Goal: Transaction & Acquisition: Purchase product/service

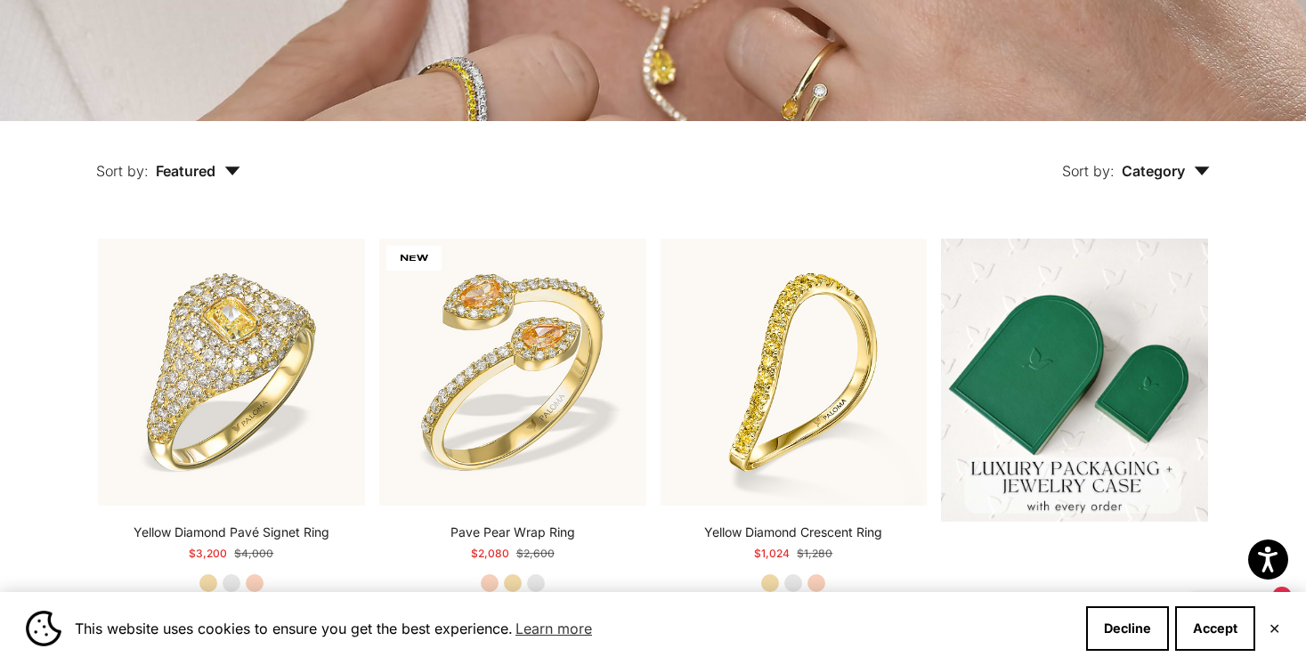
scroll to position [312, 0]
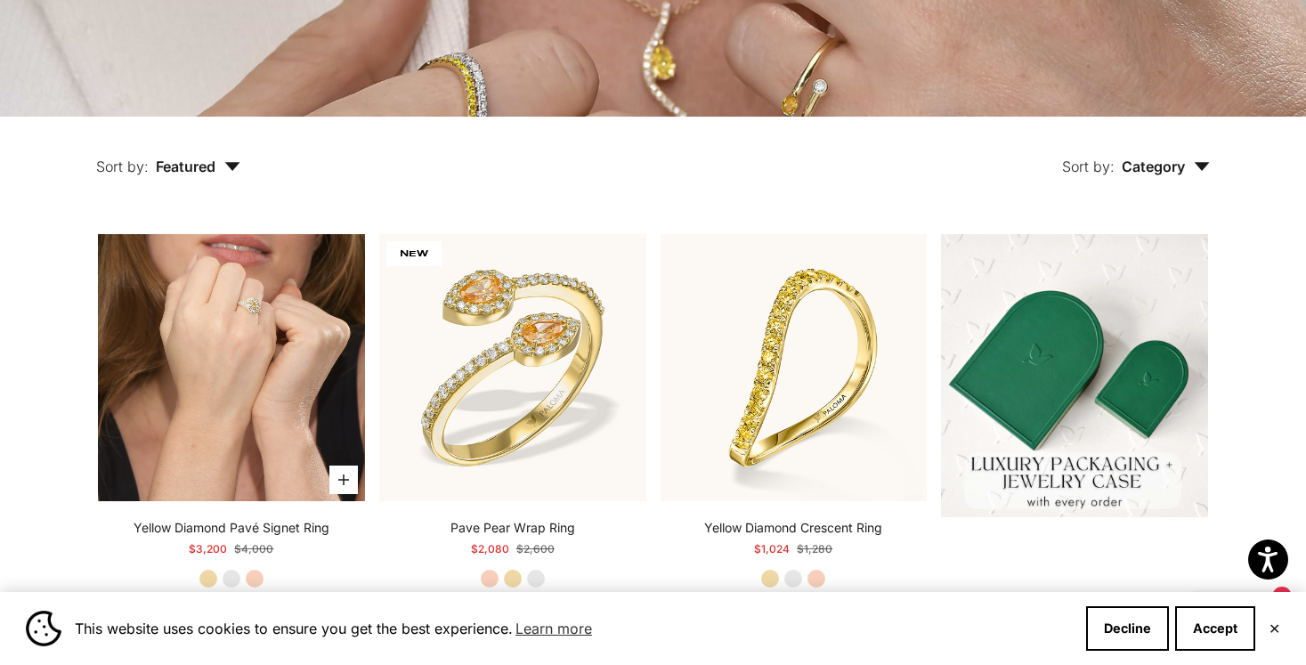
click at [215, 373] on video "#YellowGold\a#WhiteGold\a#RoseGold" at bounding box center [231, 367] width 267 height 267
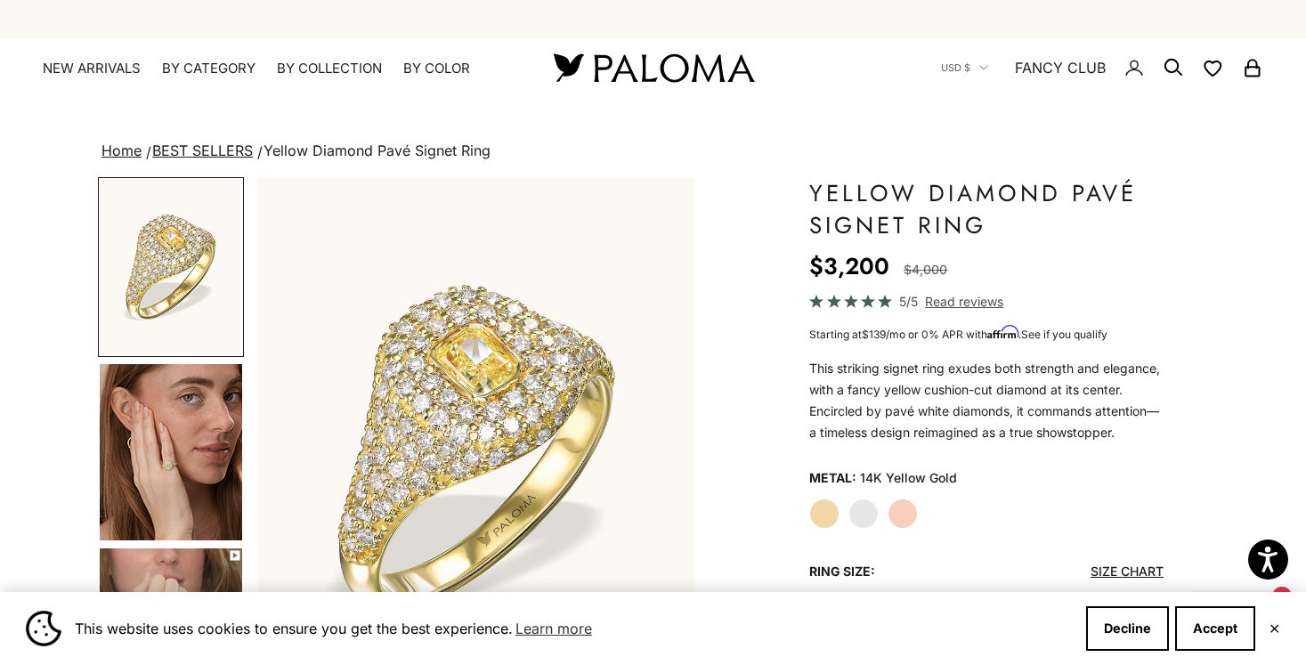
click at [170, 441] on img "Go to item 4" at bounding box center [171, 452] width 142 height 176
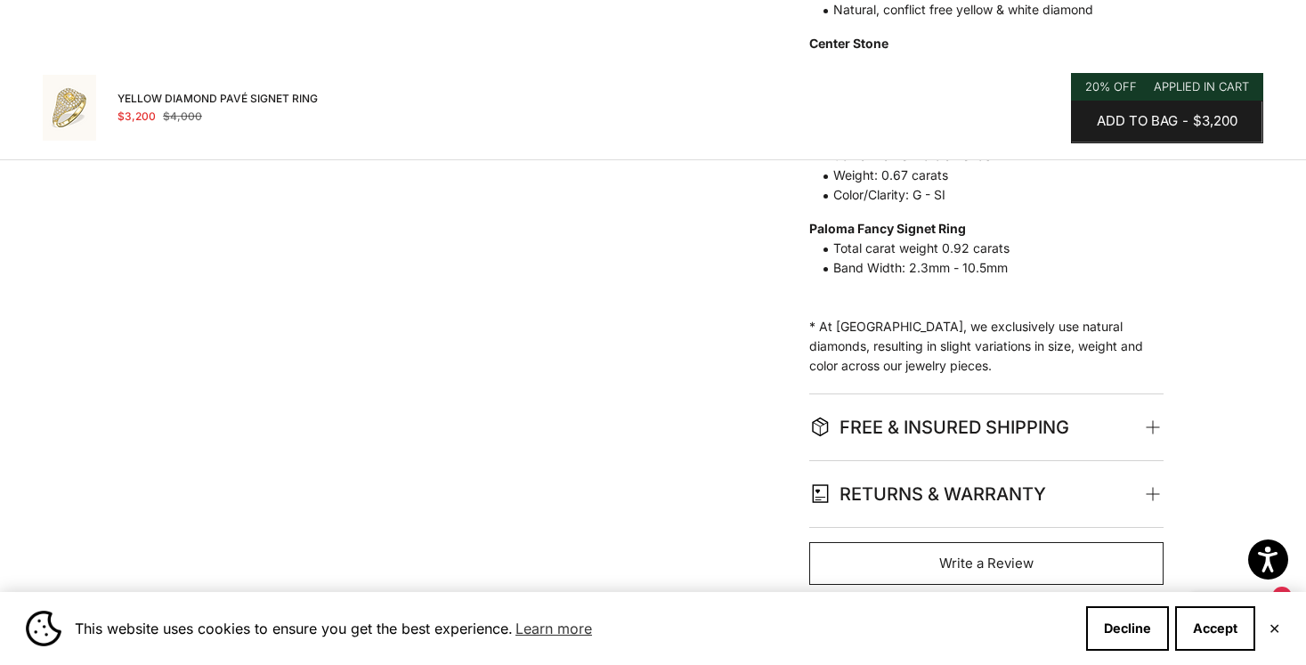
scroll to position [783, 0]
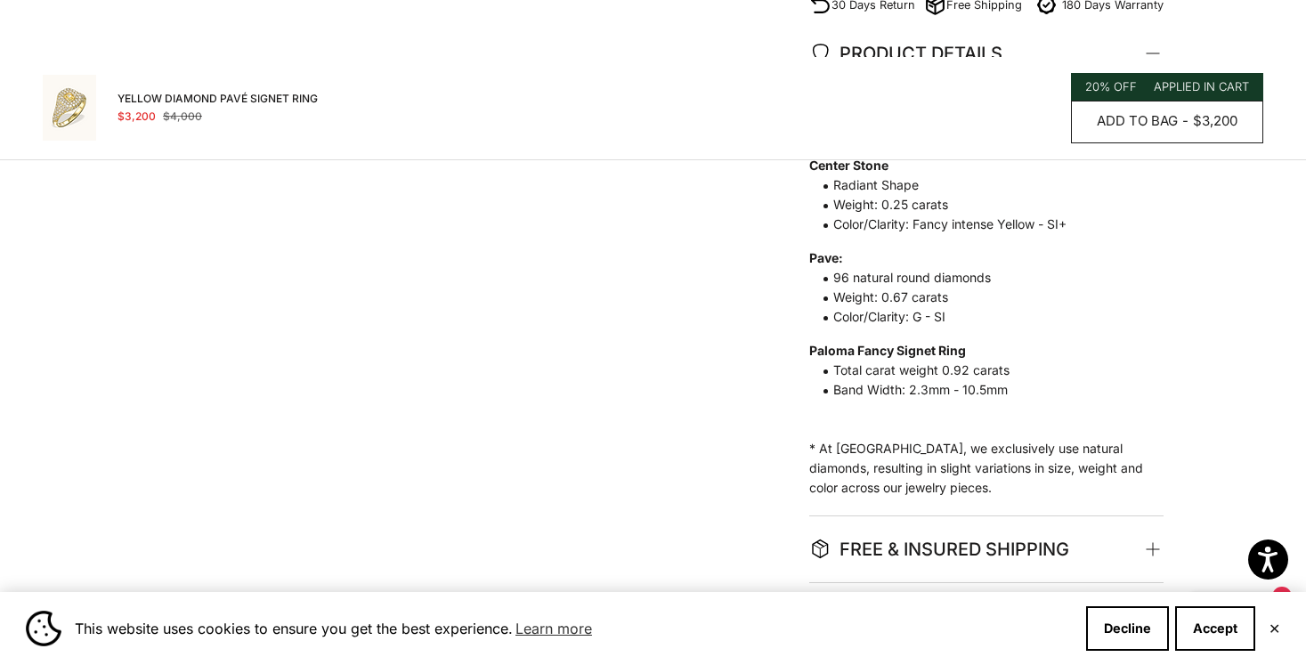
click at [1094, 134] on button "Add to bag - $3,200" at bounding box center [1167, 122] width 192 height 43
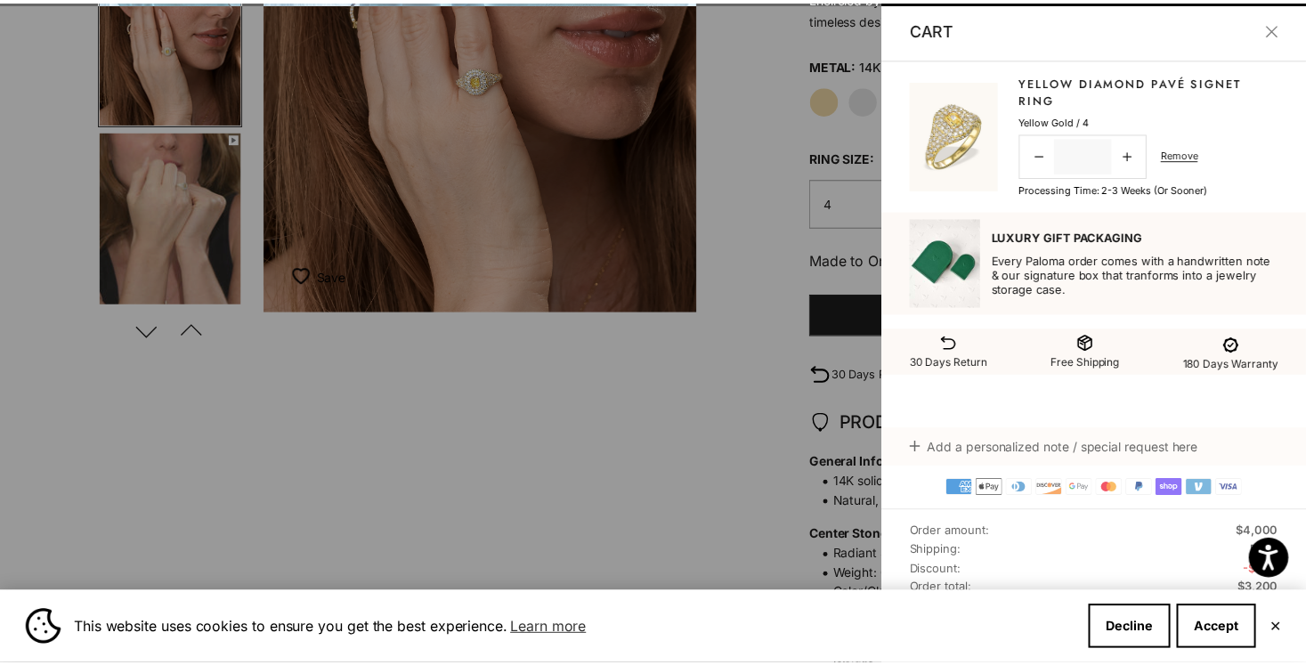
scroll to position [0, 466]
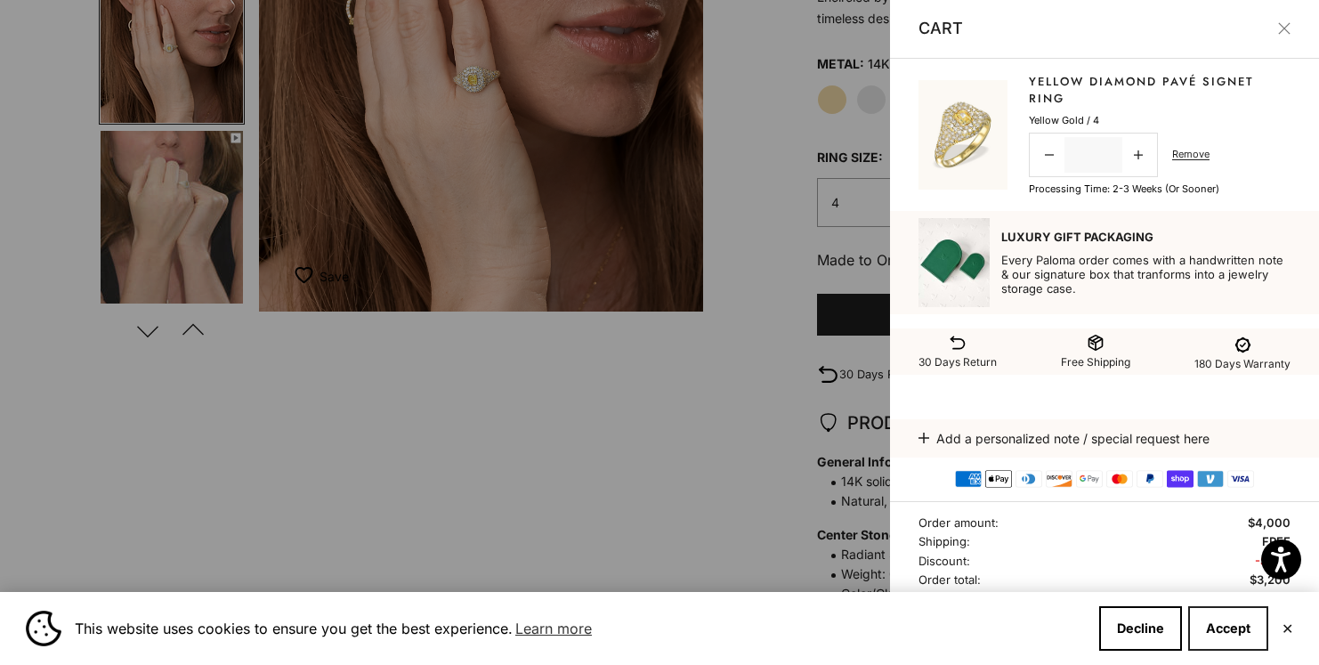
click at [1216, 648] on button "Accept" at bounding box center [1228, 628] width 80 height 45
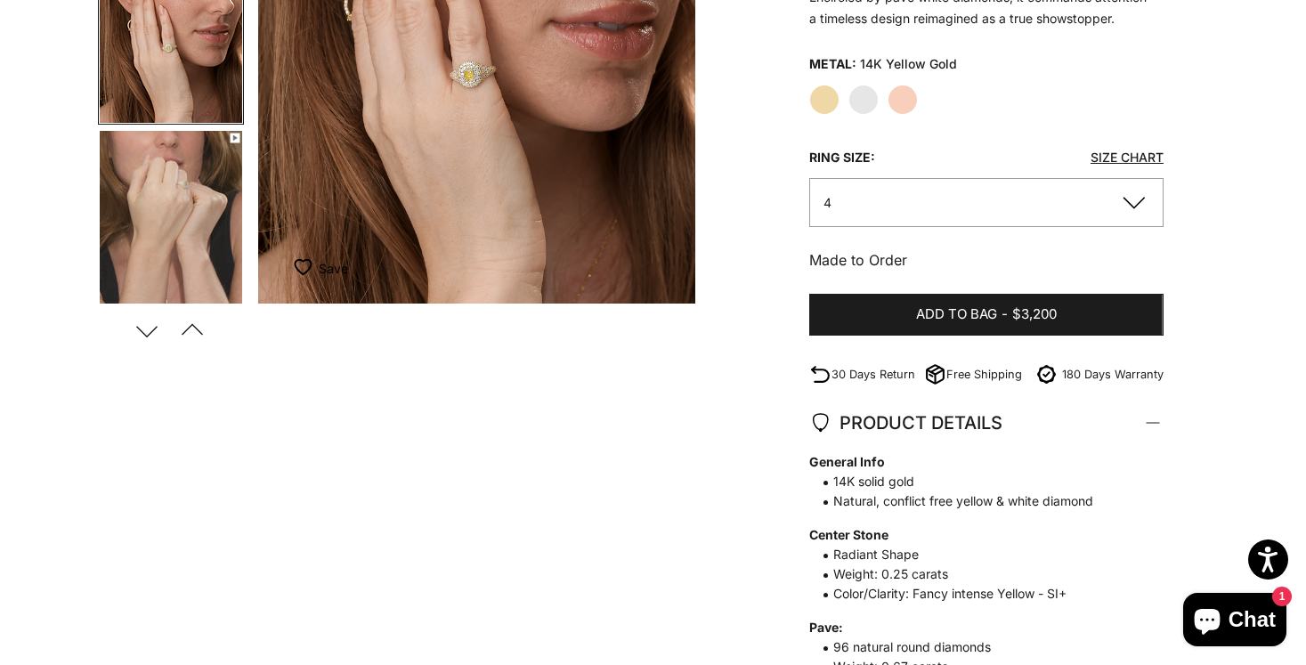
scroll to position [0, 0]
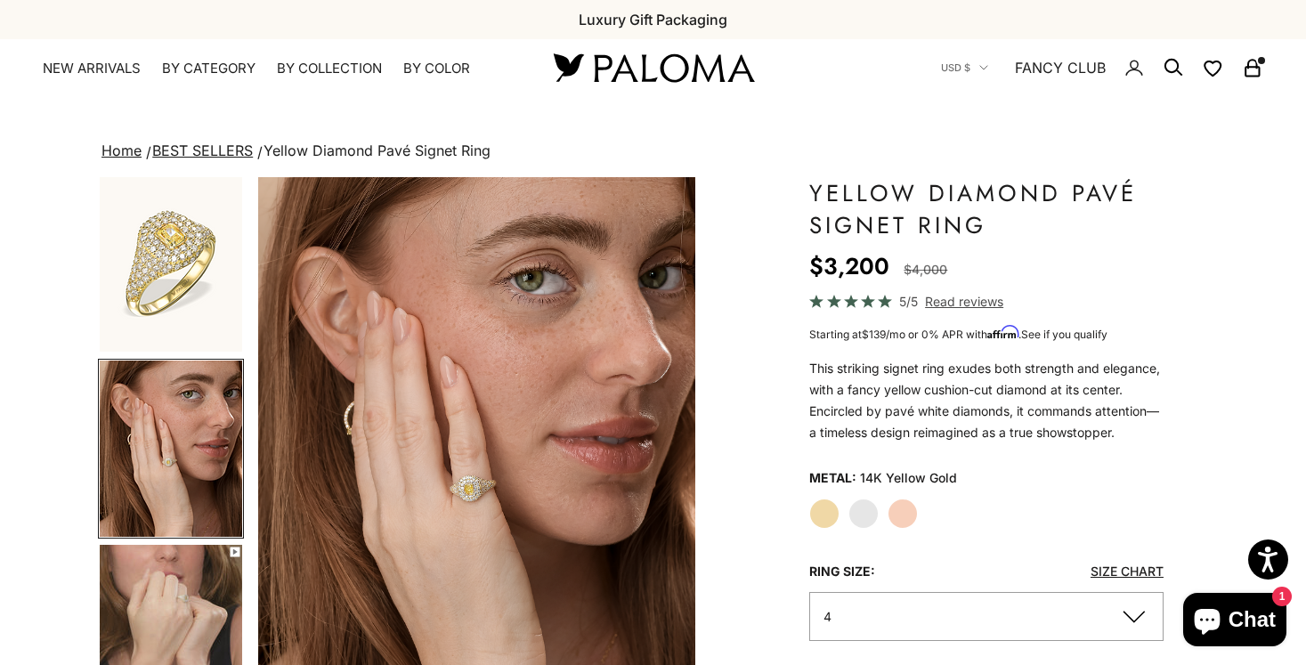
click at [1246, 76] on rect "Secondary navigation" at bounding box center [1251, 72] width 13 height 9
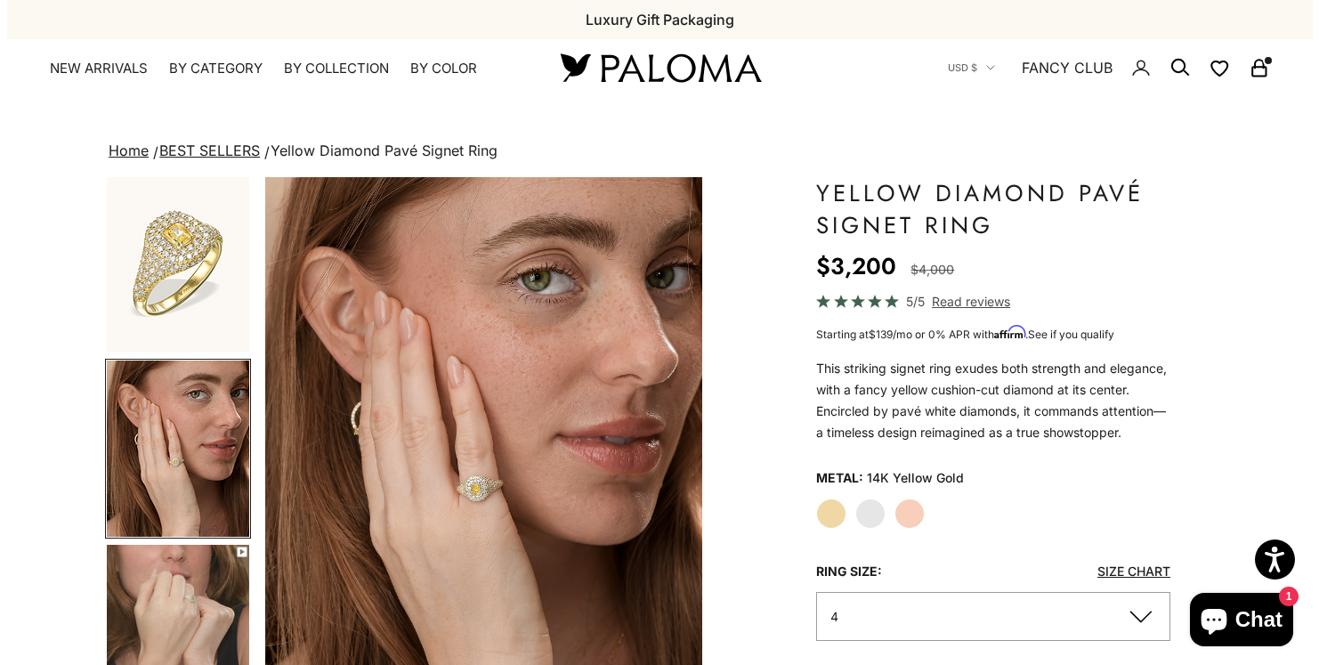
scroll to position [0, 466]
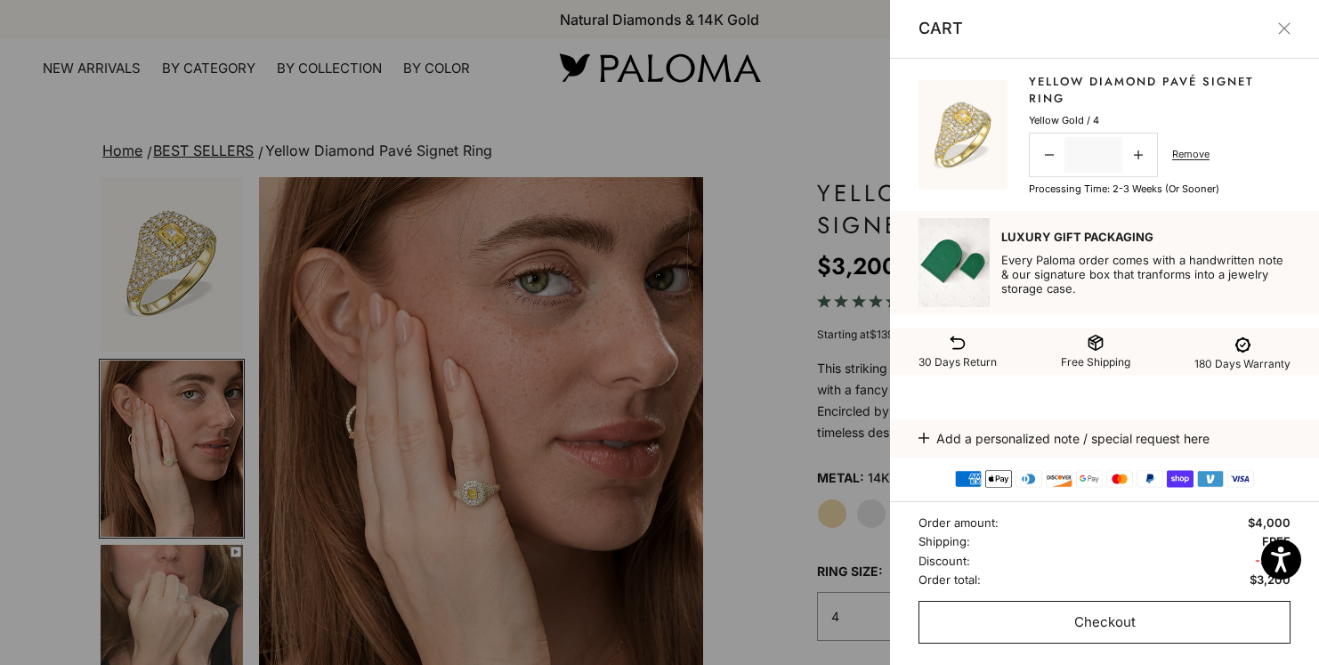
click at [1152, 619] on button "Checkout" at bounding box center [1105, 622] width 372 height 43
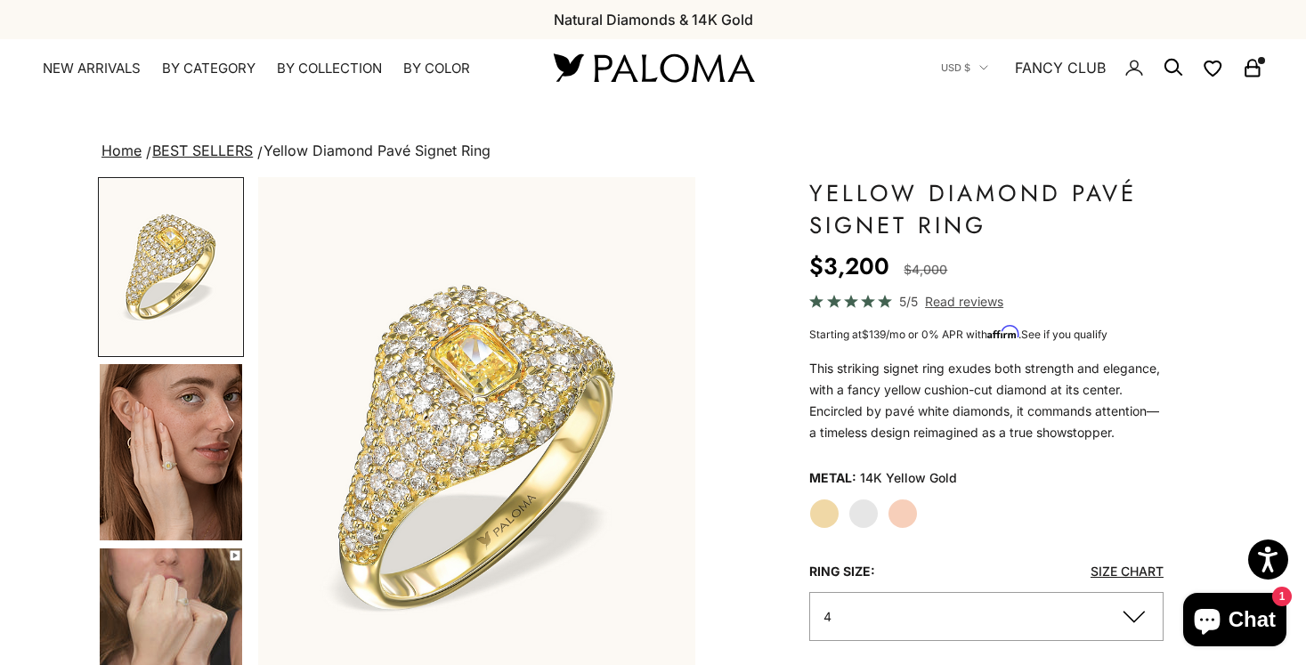
click at [685, 56] on img at bounding box center [653, 67] width 214 height 37
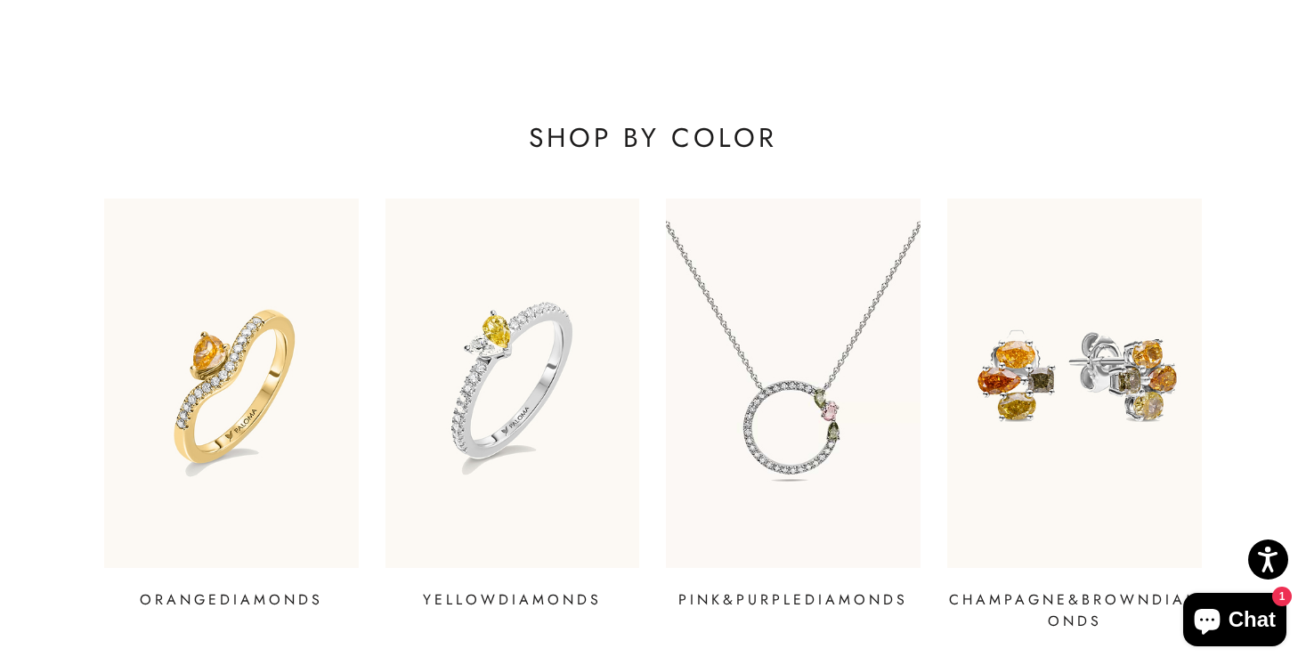
scroll to position [2436, 0]
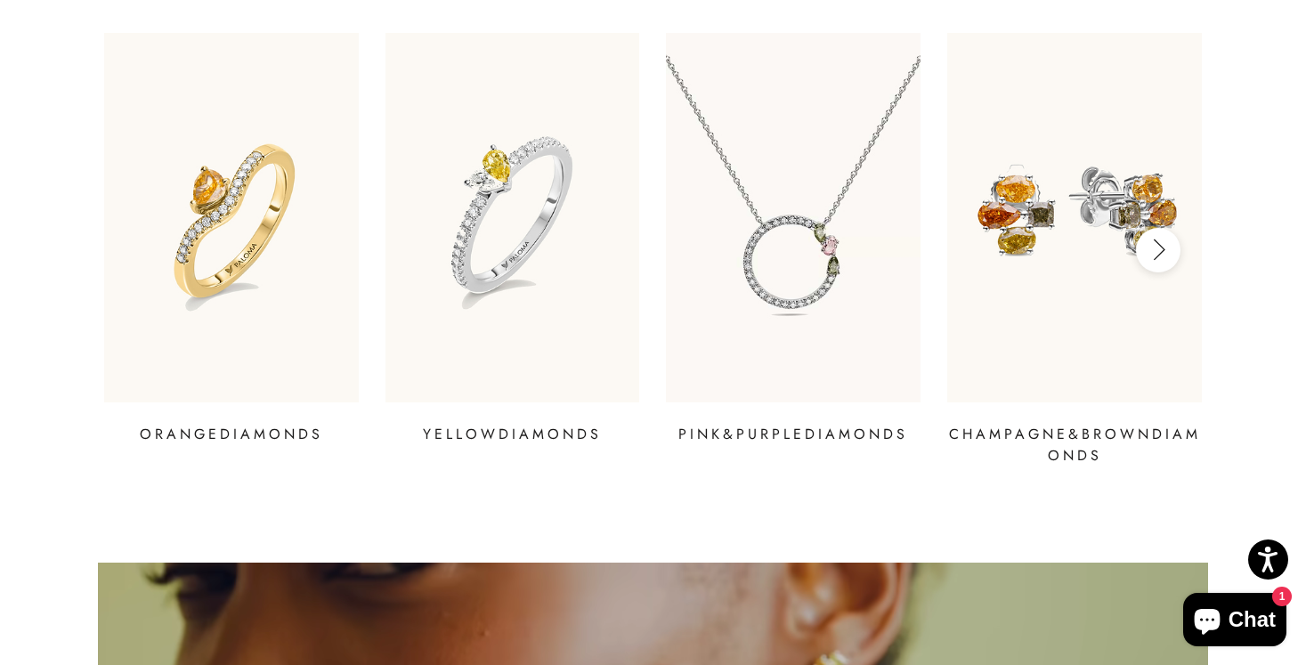
click at [1156, 239] on icon "button" at bounding box center [1158, 250] width 20 height 22
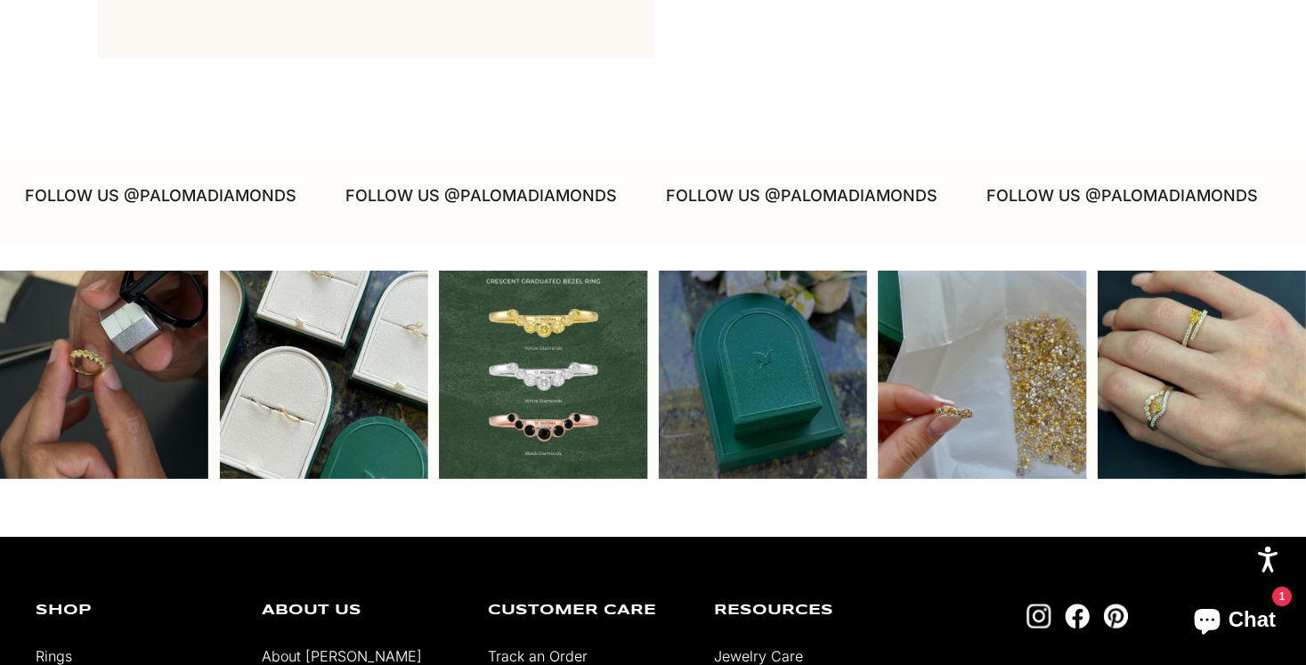
scroll to position [4334, 0]
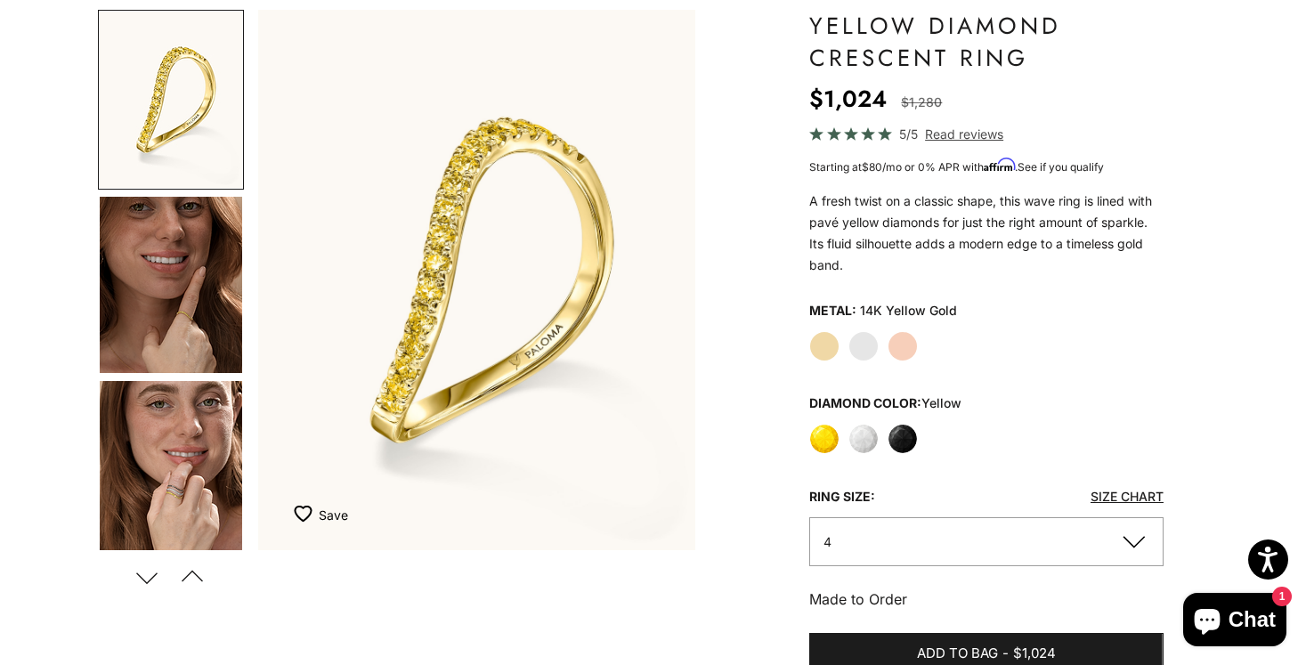
scroll to position [171, 0]
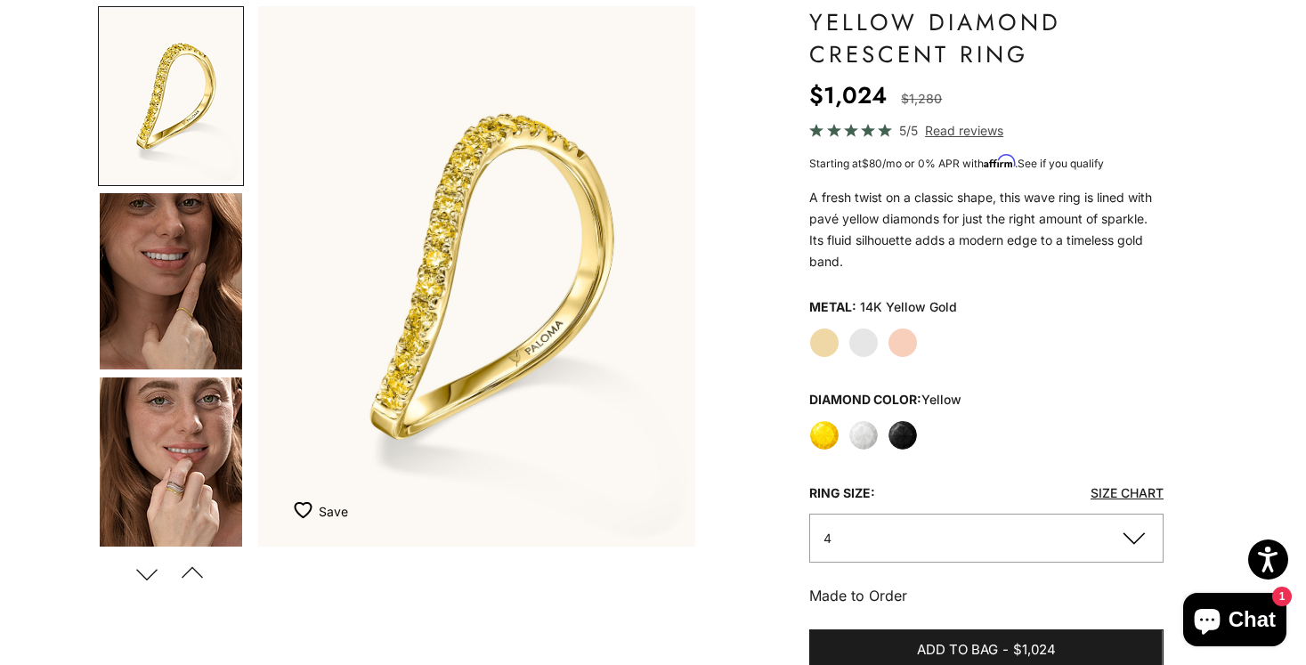
click at [859, 344] on label "White Gold" at bounding box center [863, 343] width 30 height 30
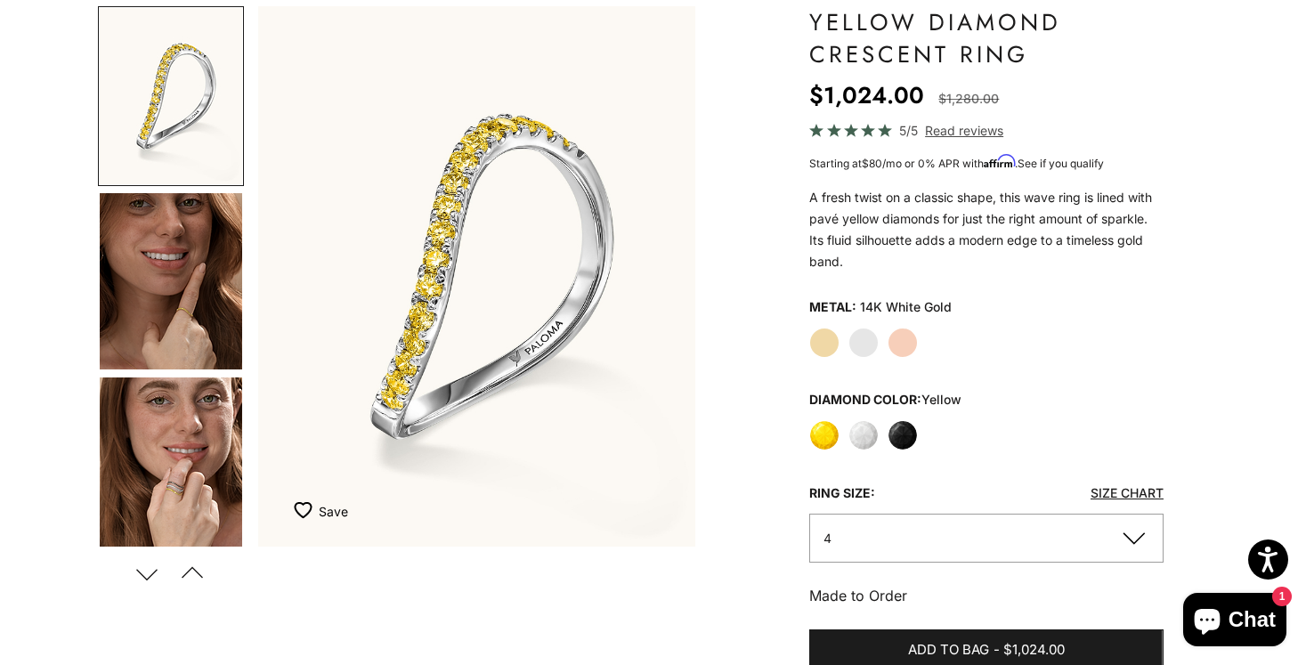
click at [889, 346] on label "Rose Gold" at bounding box center [902, 343] width 30 height 30
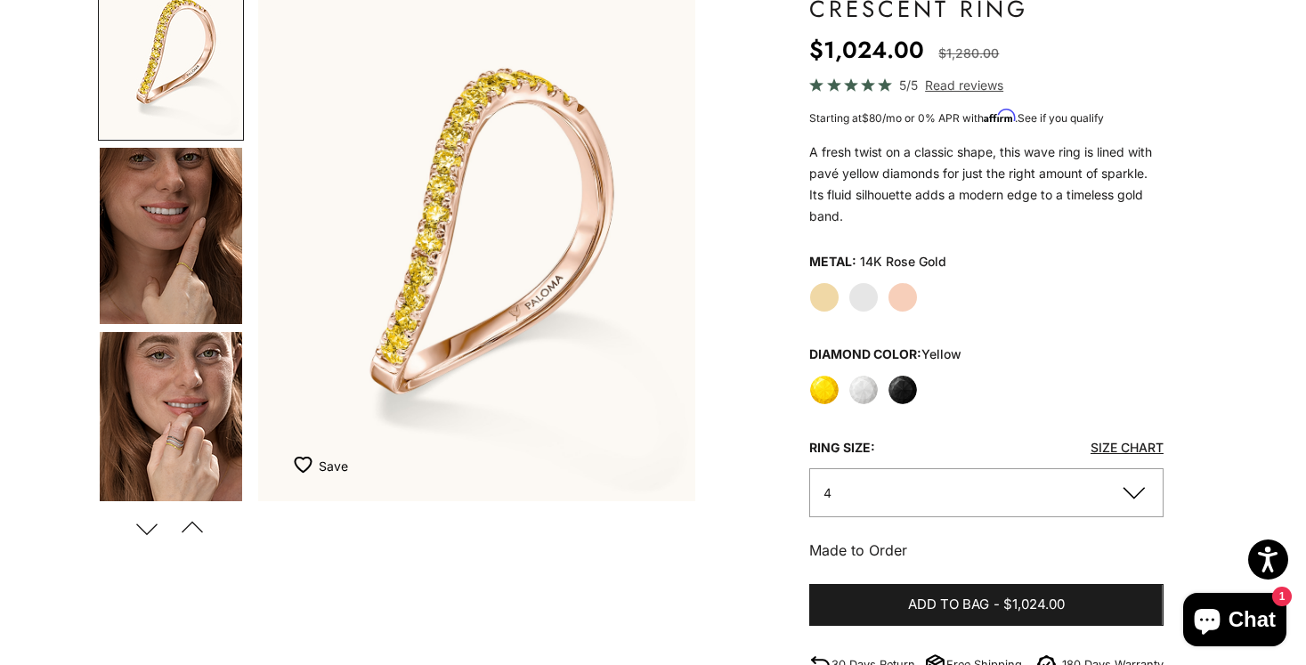
scroll to position [229, 0]
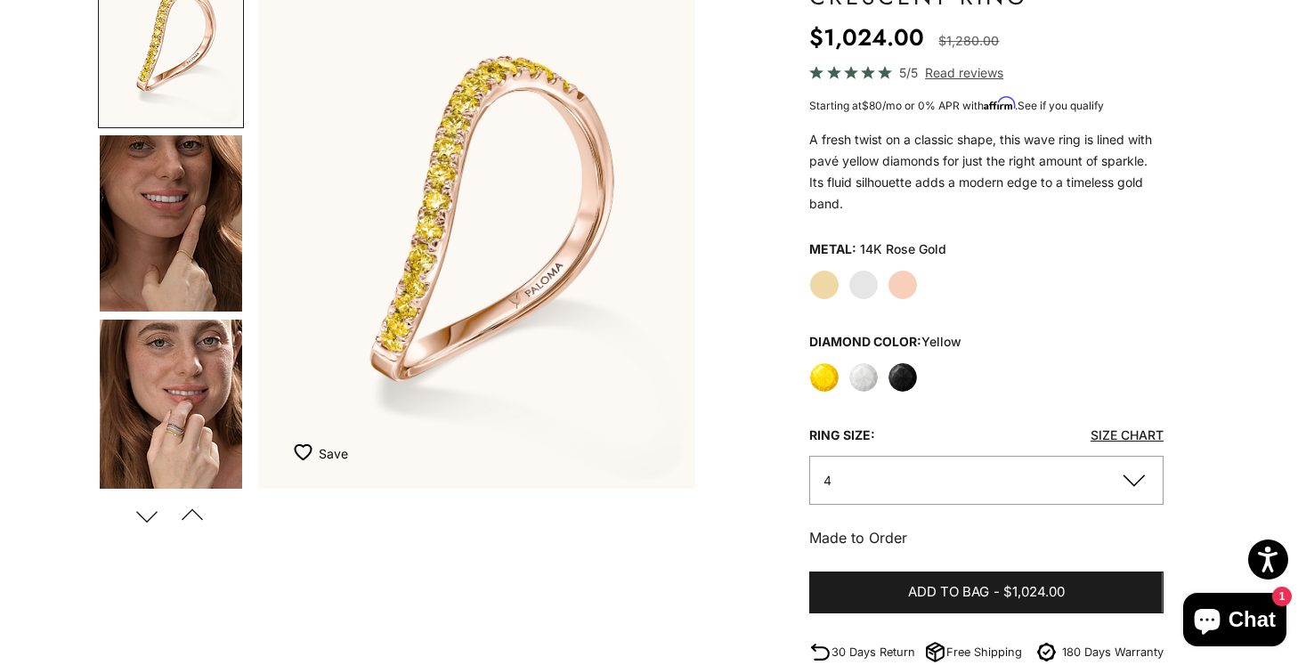
click at [829, 277] on label "Yellow Gold" at bounding box center [824, 285] width 30 height 30
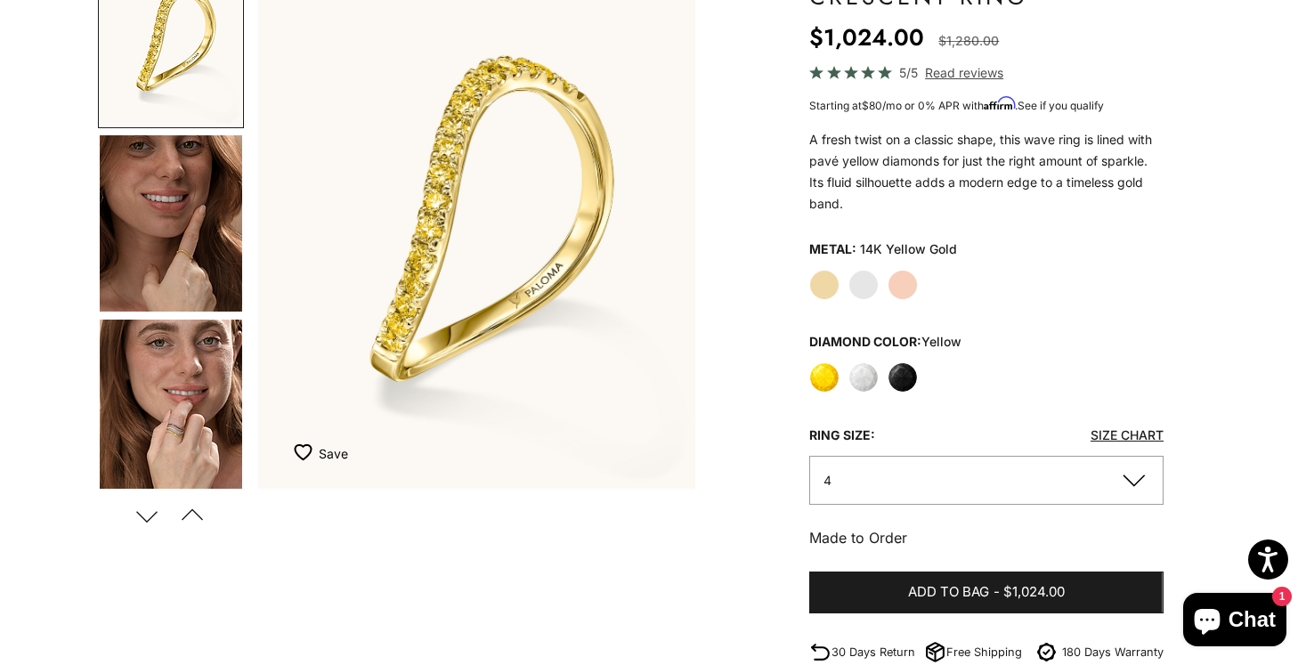
click at [877, 282] on label "White Gold" at bounding box center [863, 285] width 30 height 30
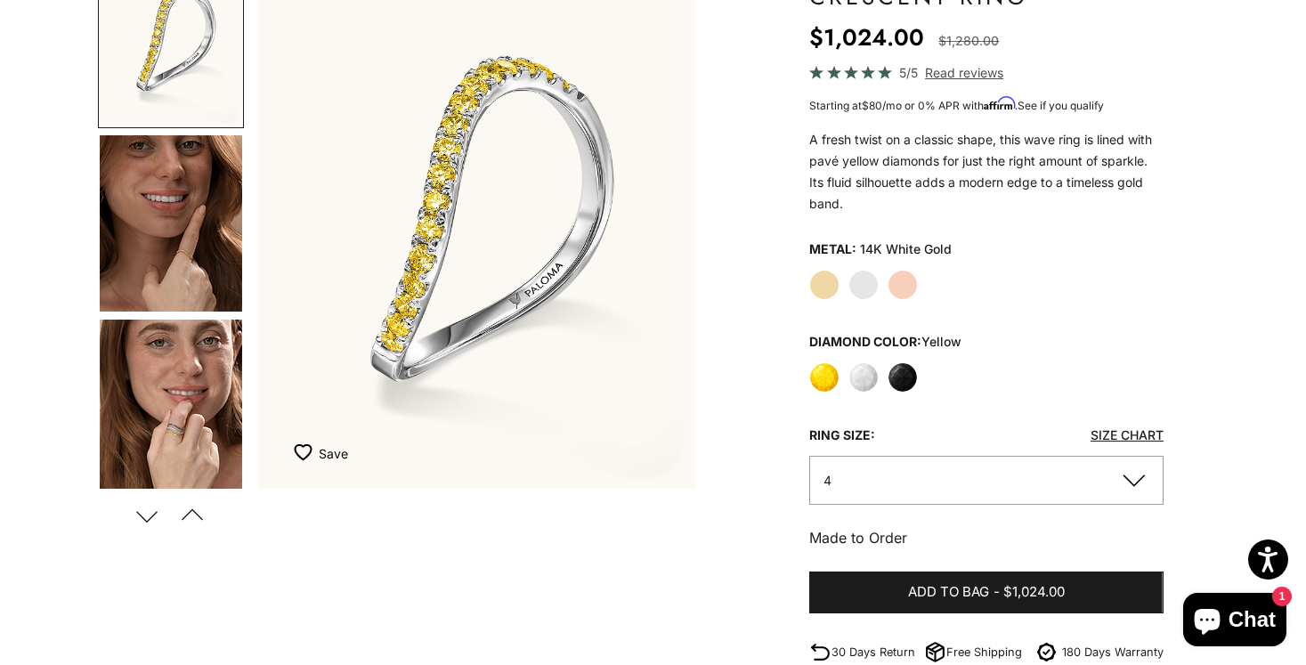
click at [895, 282] on label "Rose Gold" at bounding box center [902, 285] width 30 height 30
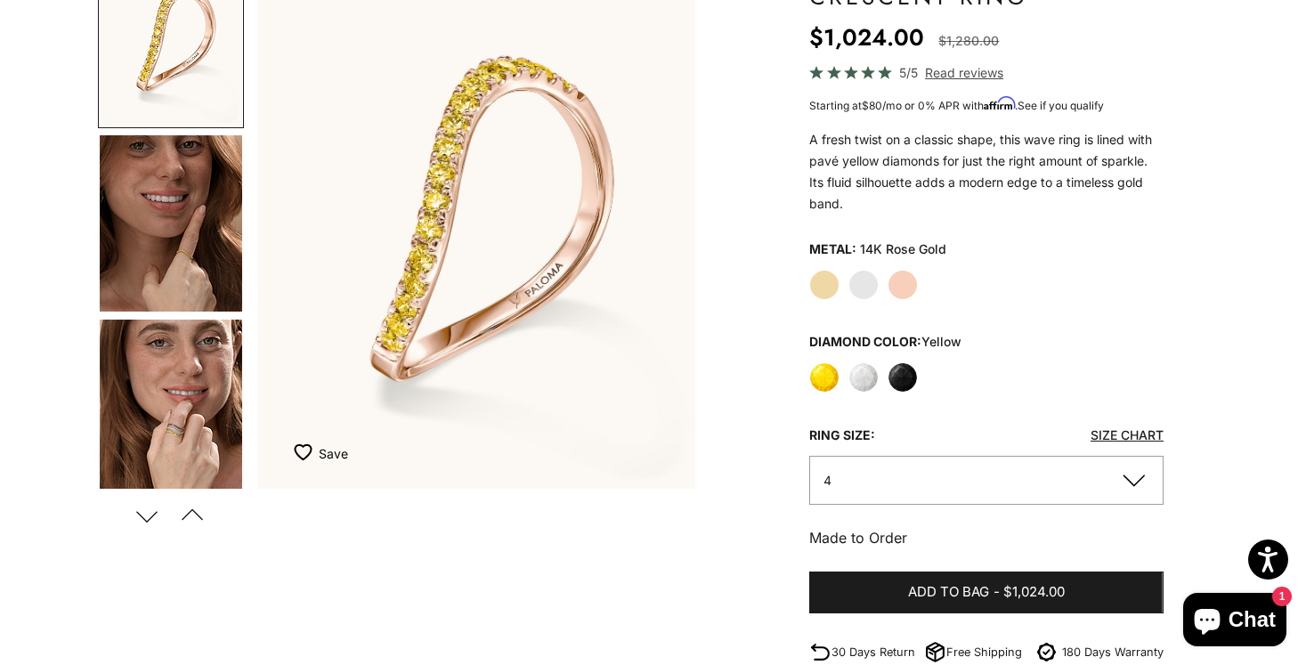
click at [856, 391] on div "Yellow White Black" at bounding box center [986, 377] width 354 height 30
click at [862, 383] on label "White" at bounding box center [863, 377] width 30 height 30
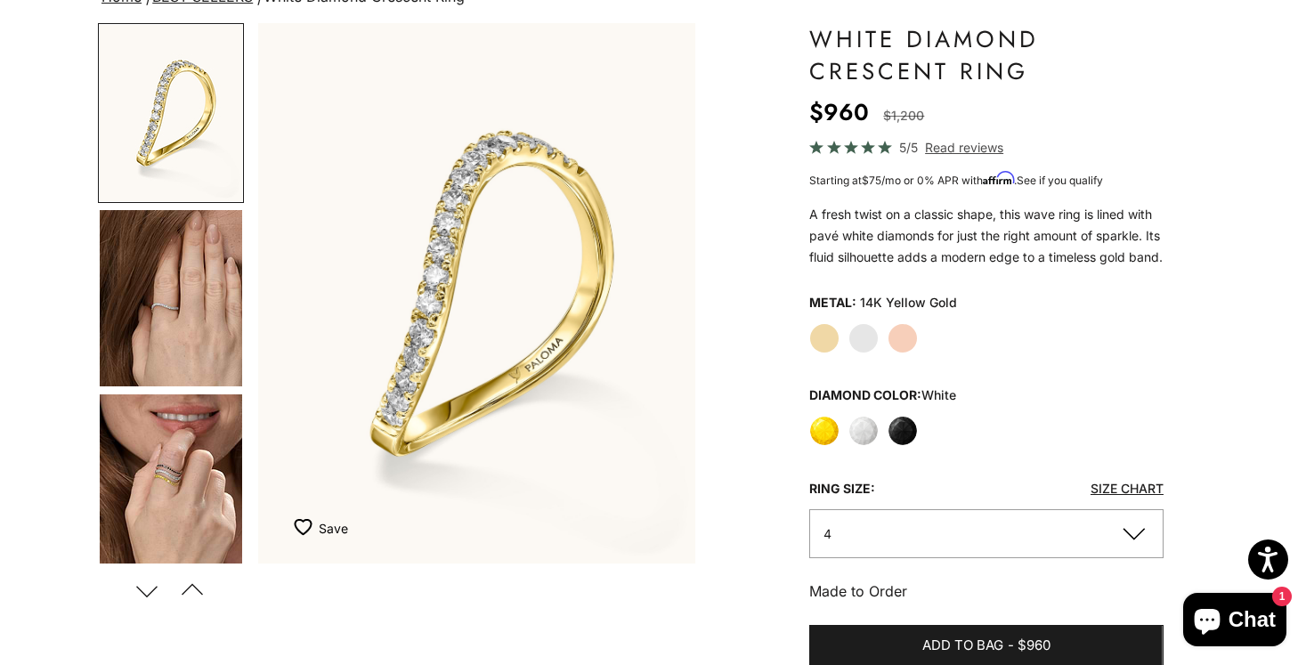
scroll to position [166, 0]
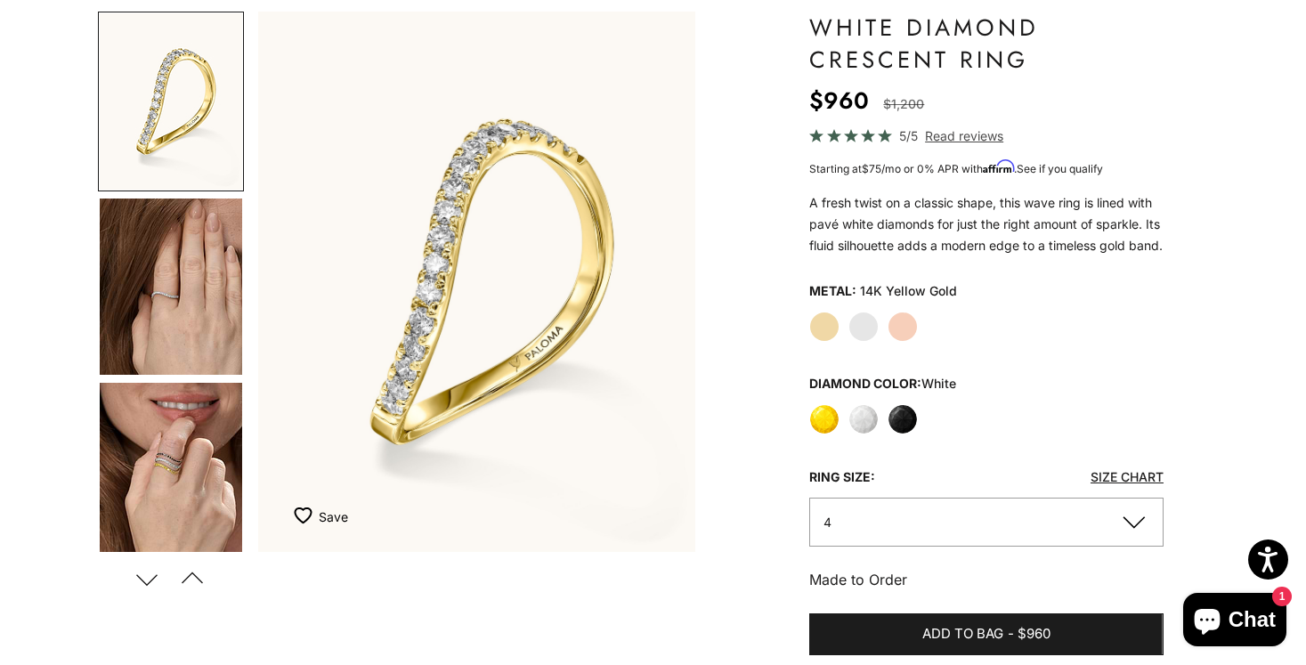
click at [907, 434] on label "Black" at bounding box center [902, 419] width 30 height 30
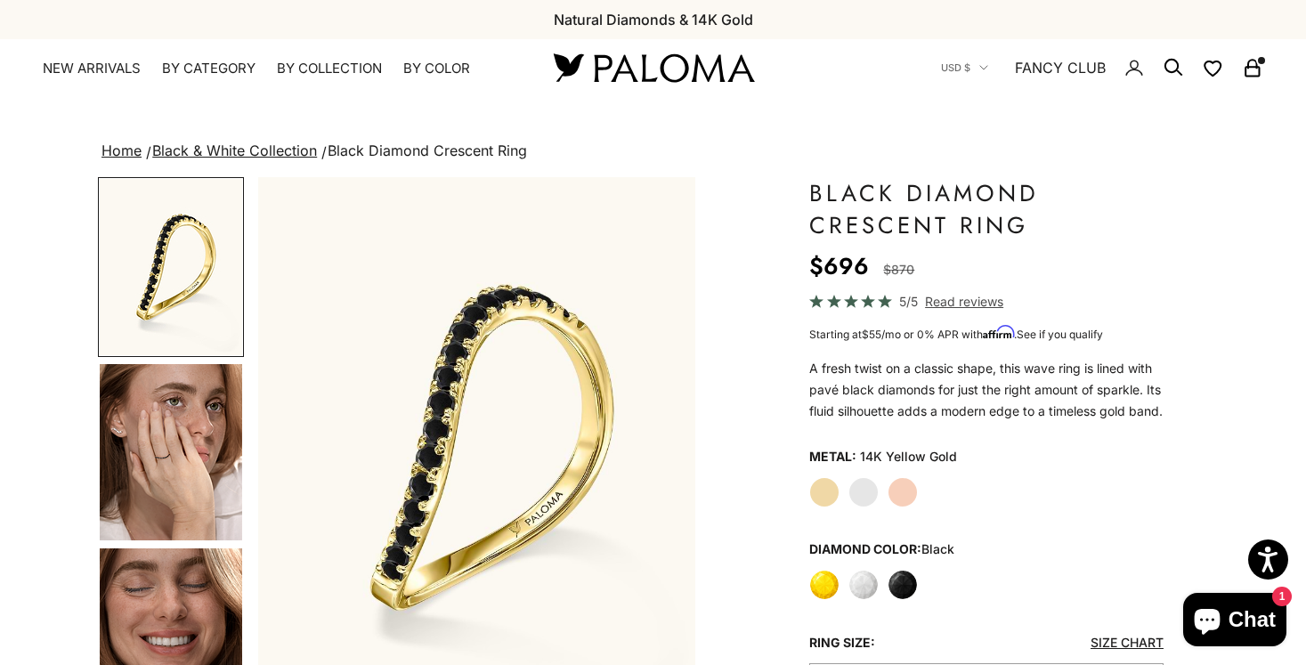
click at [819, 600] on label "Yellow" at bounding box center [824, 585] width 30 height 30
